Goal: Navigation & Orientation: Find specific page/section

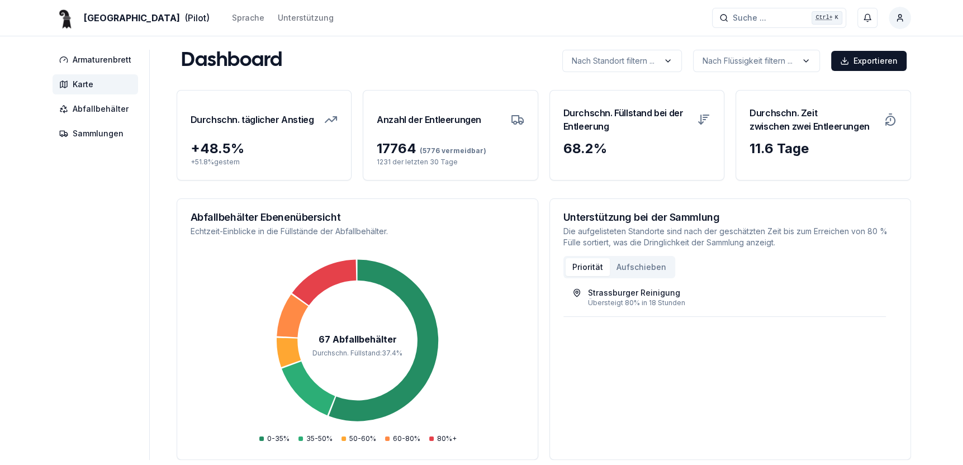
click at [83, 84] on span "Karte" at bounding box center [83, 84] width 21 height 11
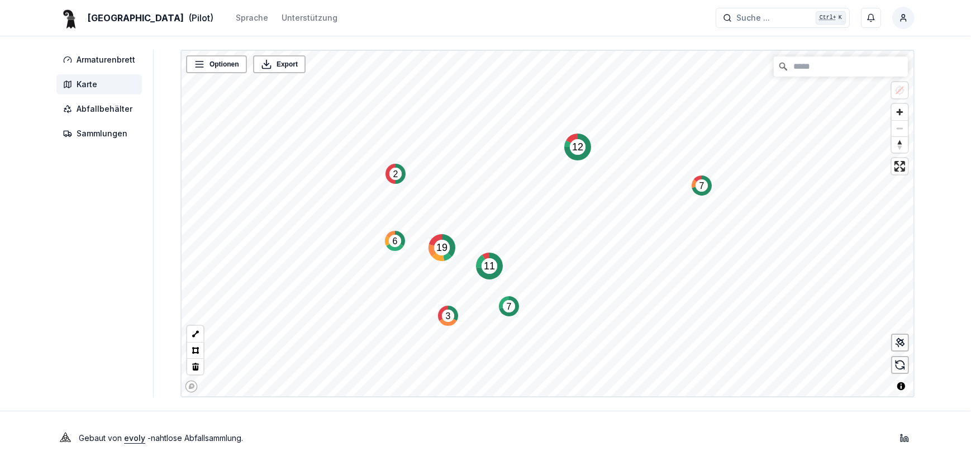
click at [577, 152] on text "12" at bounding box center [577, 146] width 11 height 11
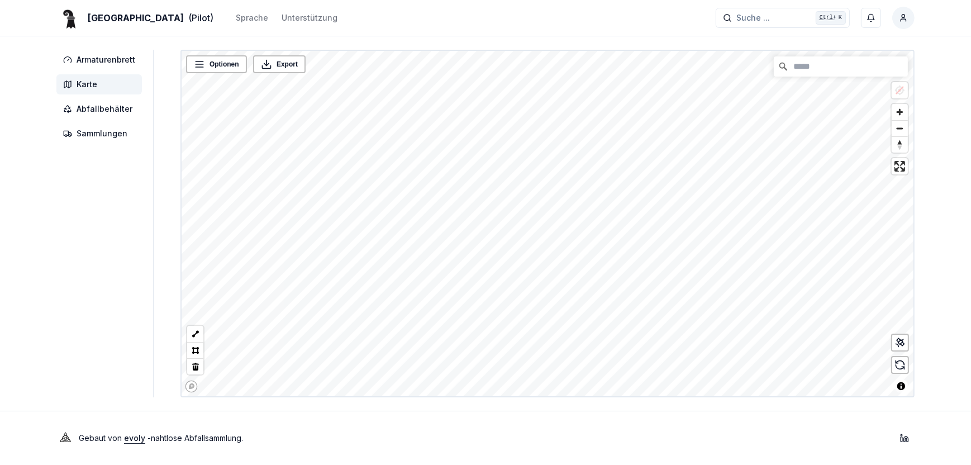
click at [161, 245] on div "Armaturenbrett Karte Abfallbehälter Sammlungen Optionen Export © Mapbox © OpenS…" at bounding box center [486, 224] width 894 height 348
